Goal: Task Accomplishment & Management: Complete application form

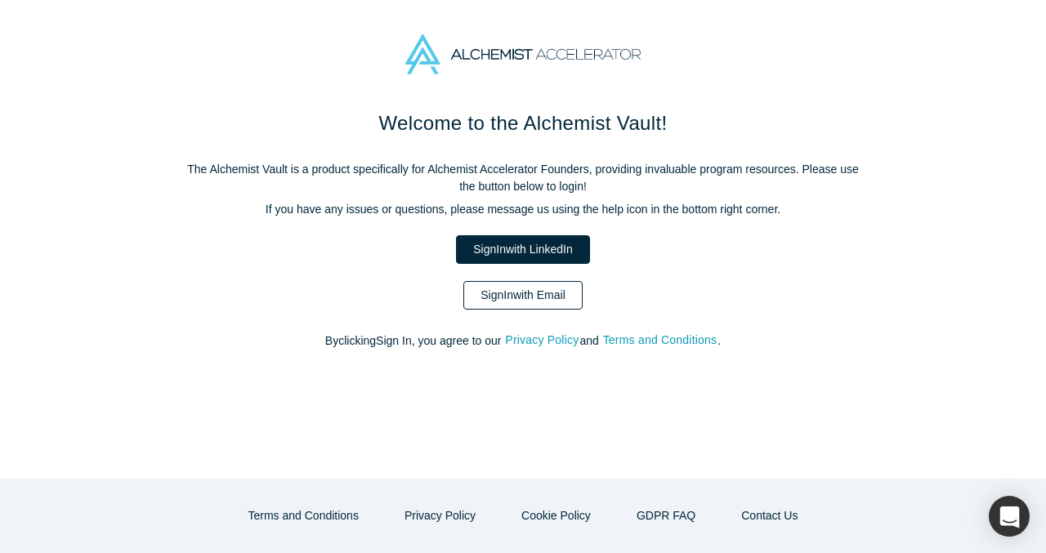
drag, startPoint x: 0, startPoint y: 0, endPoint x: 541, endPoint y: 282, distance: 610.0
click at [526, 295] on link "Sign In with Email" at bounding box center [522, 295] width 119 height 29
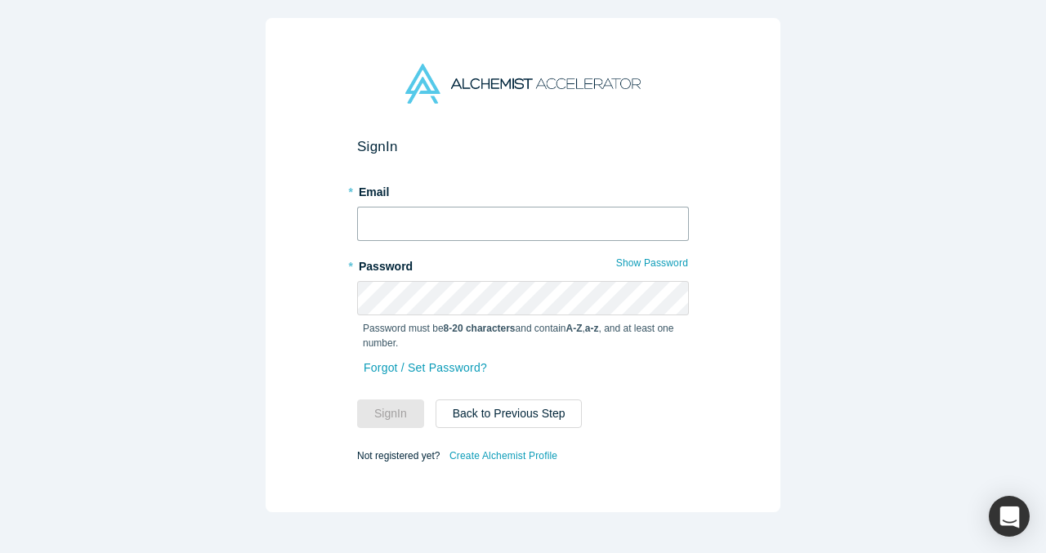
click at [521, 223] on input "text" at bounding box center [523, 224] width 332 height 34
click at [0, 552] on com-1password-button at bounding box center [0, 553] width 0 height 0
type input "vp@verbaflo.ai"
